Goal: Task Accomplishment & Management: Use online tool/utility

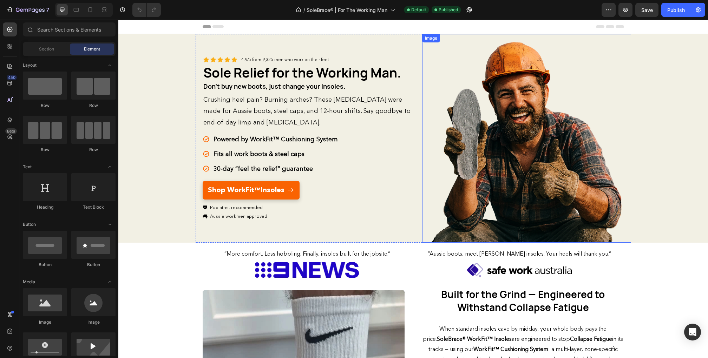
click at [507, 160] on img at bounding box center [526, 138] width 209 height 209
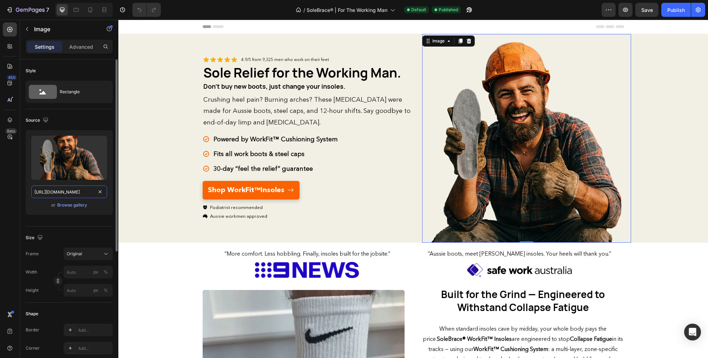
click at [74, 192] on input "[URL][DOMAIN_NAME]" at bounding box center [69, 192] width 76 height 13
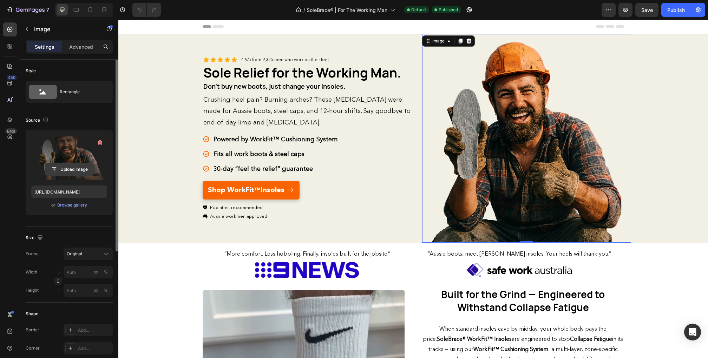
click at [73, 164] on input "file" at bounding box center [69, 170] width 48 height 12
type input "[URL][DOMAIN_NAME]"
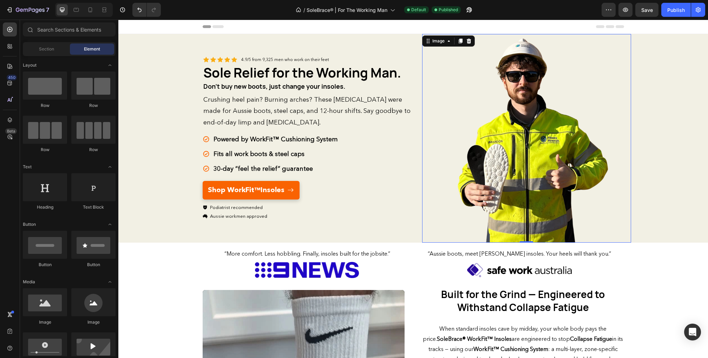
click at [548, 20] on div "Header" at bounding box center [413, 27] width 421 height 14
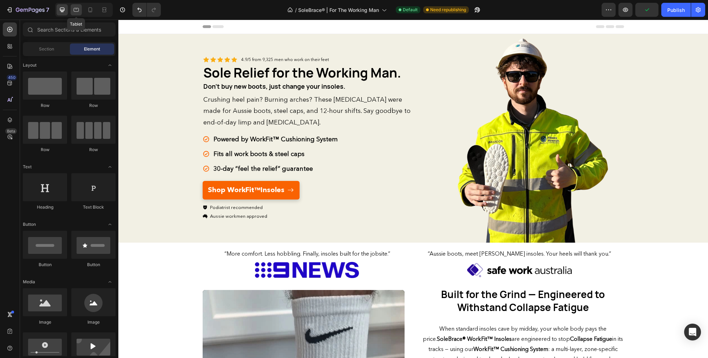
click at [77, 14] on div at bounding box center [76, 9] width 11 height 11
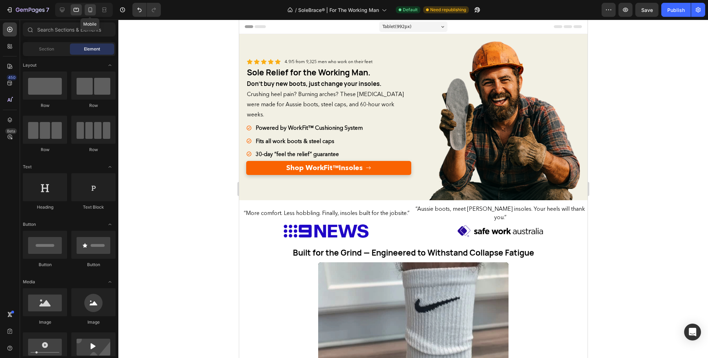
click at [88, 13] on div at bounding box center [90, 9] width 11 height 11
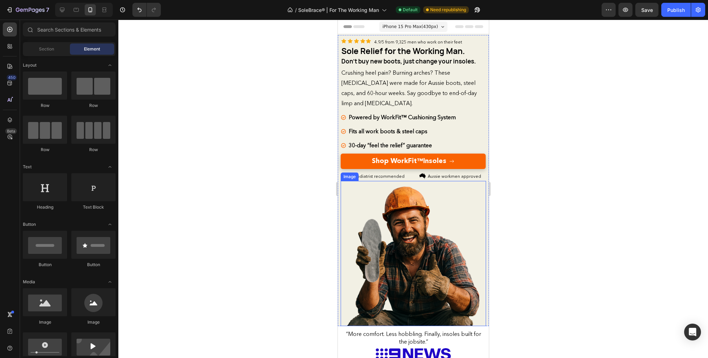
click at [389, 241] on img at bounding box center [412, 253] width 145 height 145
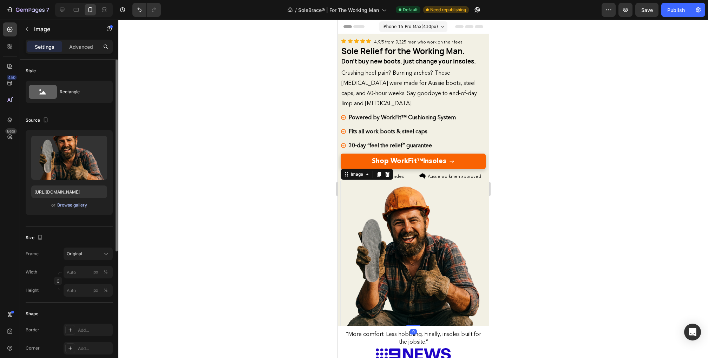
click at [73, 204] on div "Browse gallery" at bounding box center [72, 205] width 30 height 6
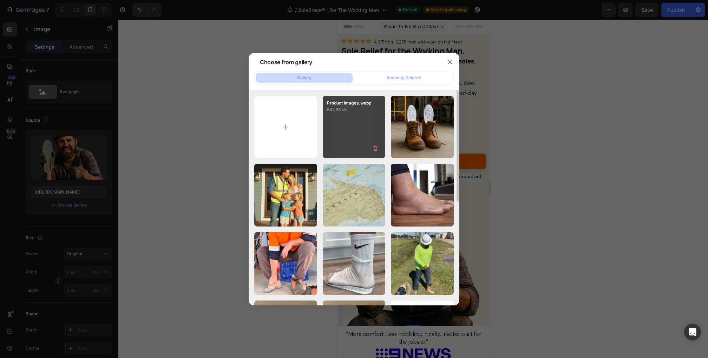
click at [333, 125] on div "Product Images.webp 842.98 kb" at bounding box center [354, 127] width 63 height 63
type input "[URL][DOMAIN_NAME]"
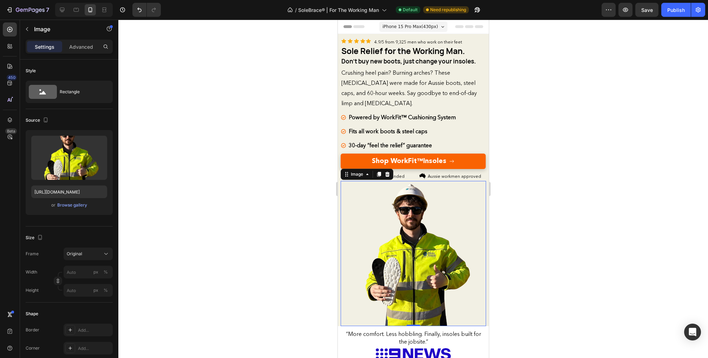
click at [553, 232] on div at bounding box center [412, 189] width 589 height 339
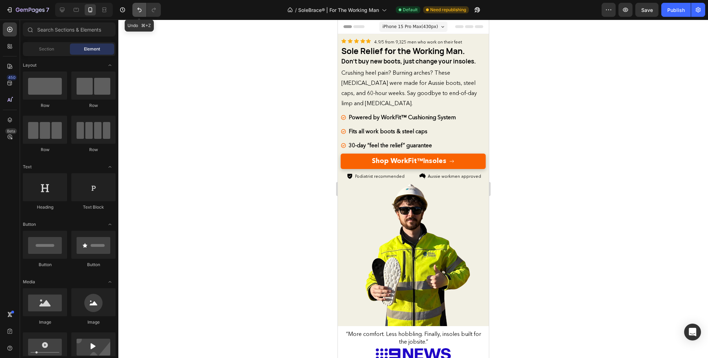
click at [138, 10] on icon "Undo/Redo" at bounding box center [139, 9] width 7 height 7
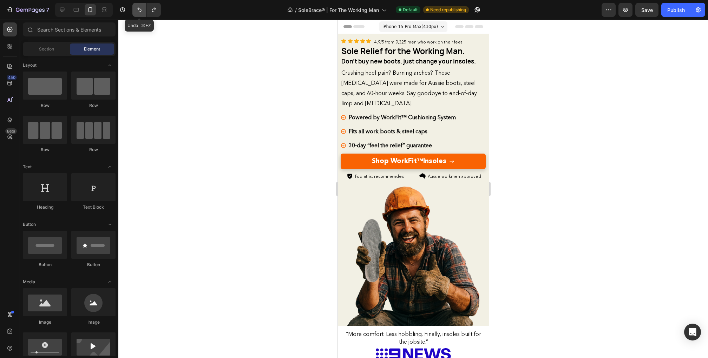
click at [138, 10] on icon "Undo/Redo" at bounding box center [139, 9] width 7 height 7
click at [138, 10] on icon "Undo/Redo" at bounding box center [139, 10] width 4 height 5
click at [62, 13] on icon at bounding box center [62, 9] width 7 height 7
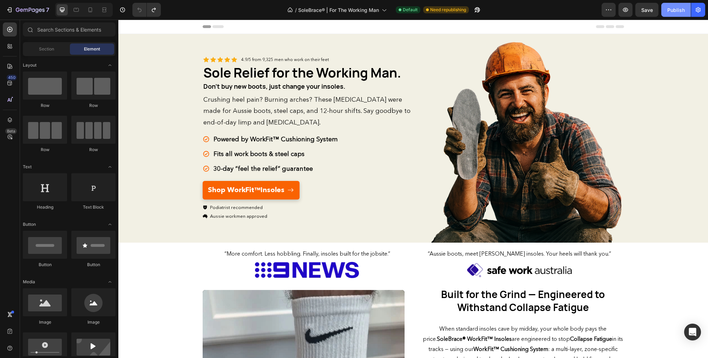
click at [668, 11] on div "Publish" at bounding box center [676, 9] width 18 height 7
